Goal: Transaction & Acquisition: Purchase product/service

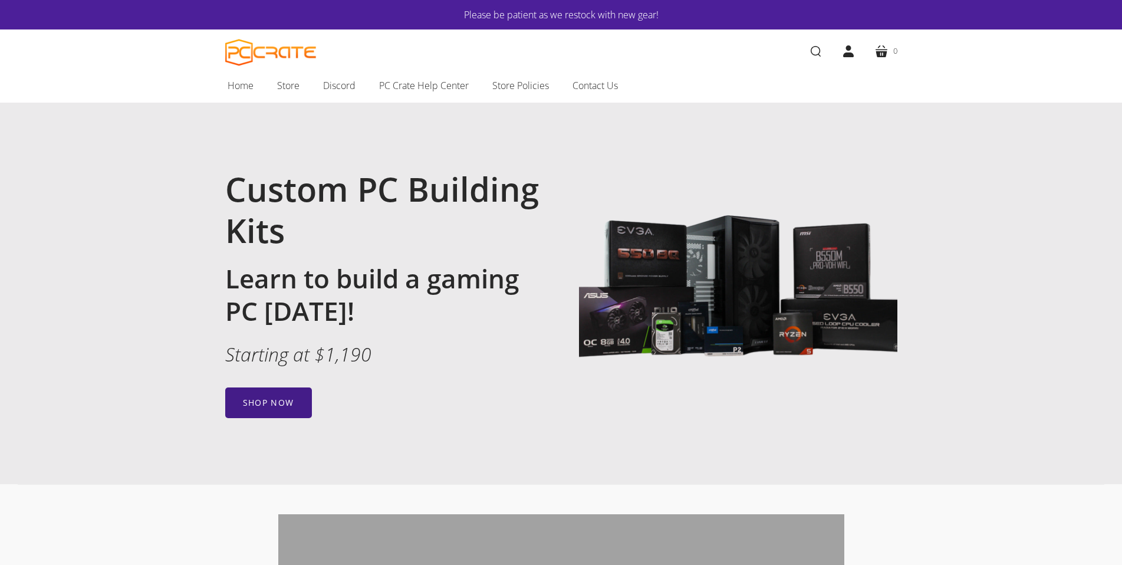
click at [268, 405] on link "Shop now" at bounding box center [268, 402] width 87 height 31
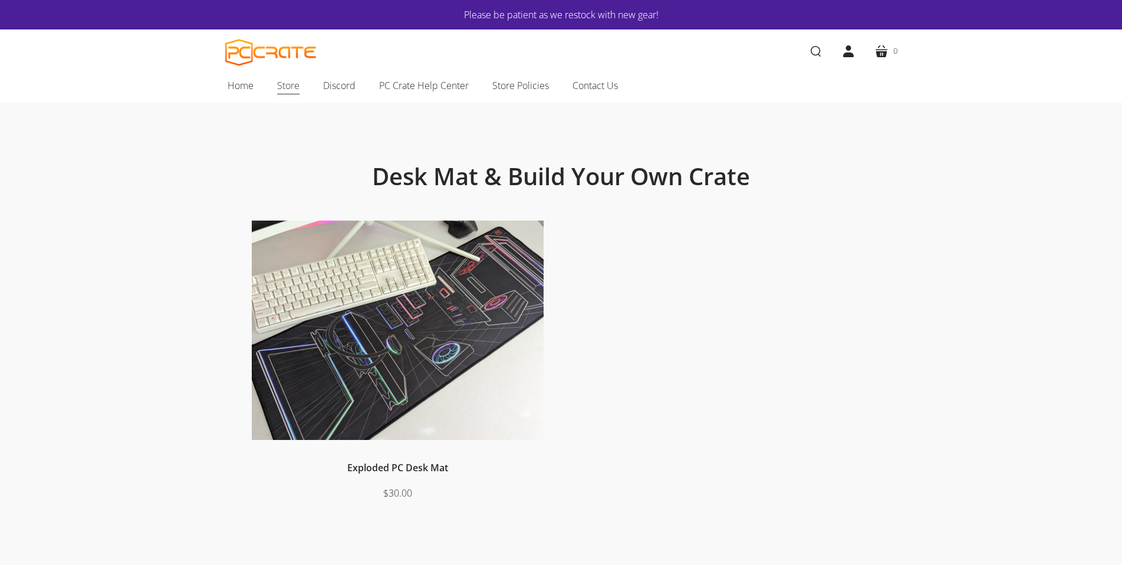
click at [285, 88] on span "Store" at bounding box center [288, 85] width 22 height 15
